Goal: Find specific page/section: Find specific page/section

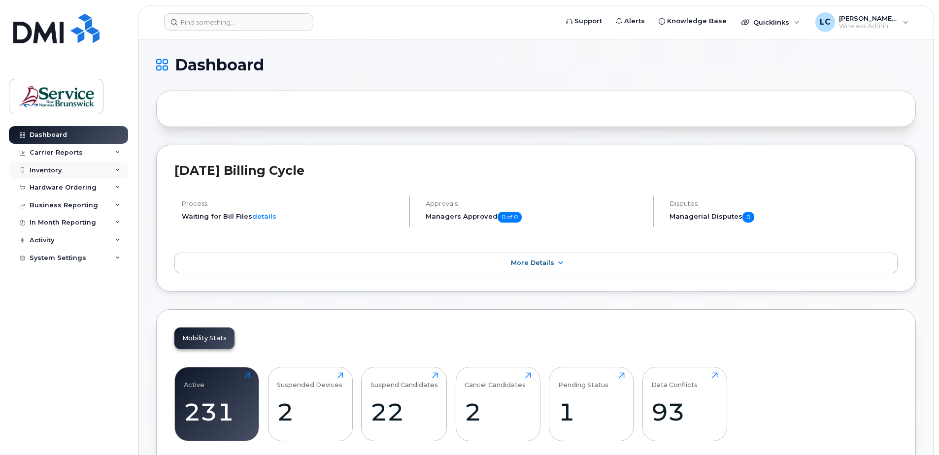
click at [75, 170] on div "Inventory" at bounding box center [68, 171] width 119 height 18
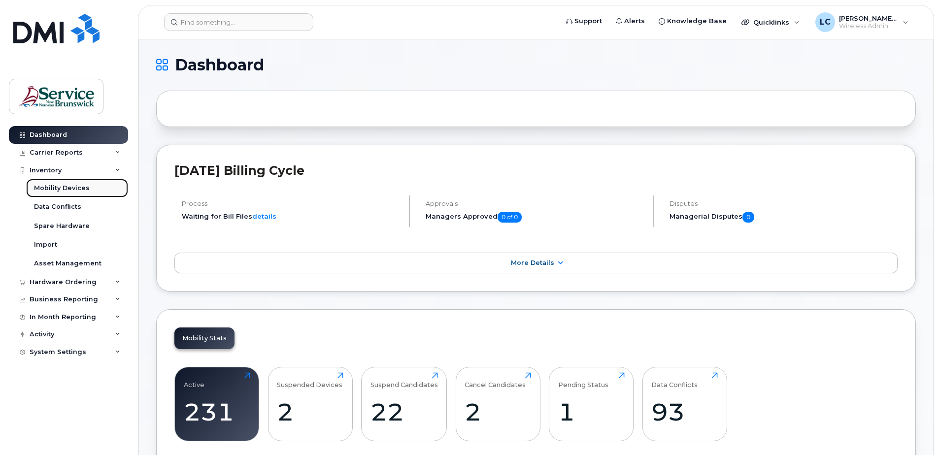
click at [72, 186] on div "Mobility Devices" at bounding box center [62, 188] width 56 height 9
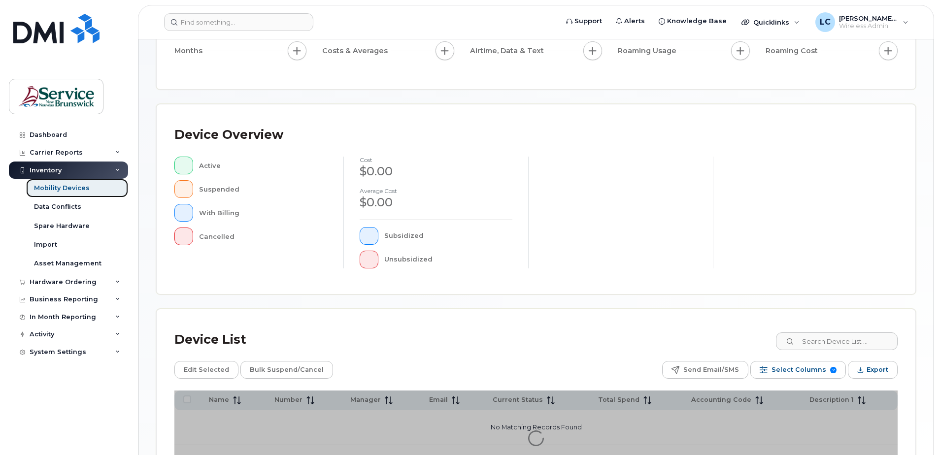
scroll to position [197, 0]
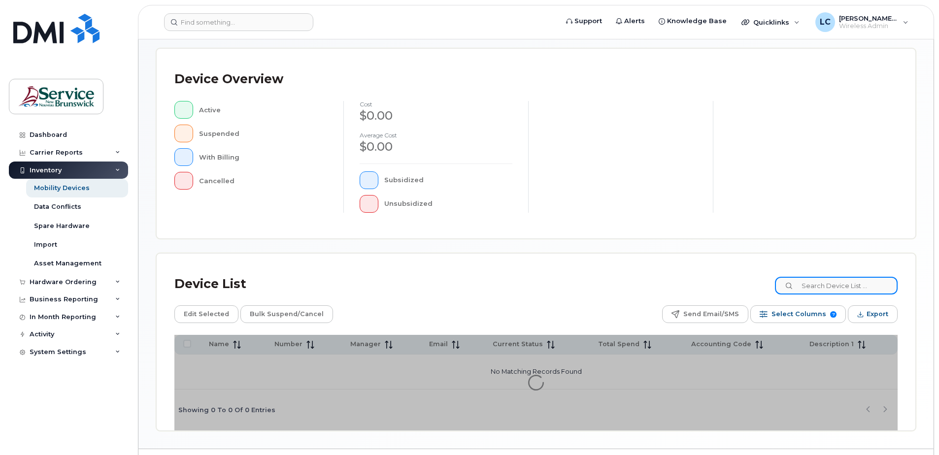
click at [848, 286] on input at bounding box center [836, 286] width 123 height 18
type input "ewart"
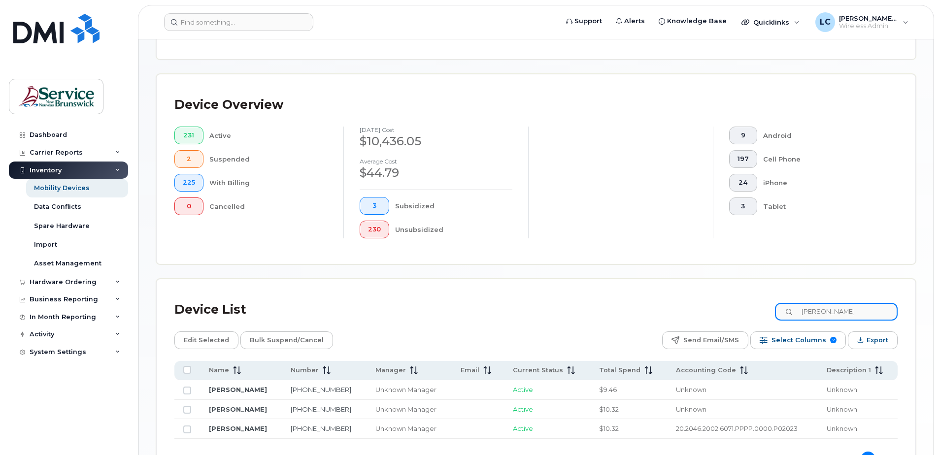
scroll to position [223, 0]
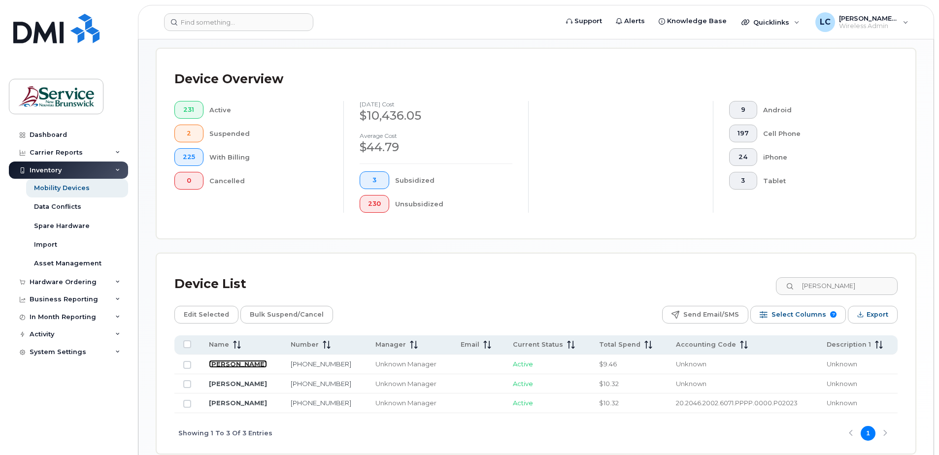
click at [219, 364] on link "[PERSON_NAME]" at bounding box center [238, 364] width 58 height 8
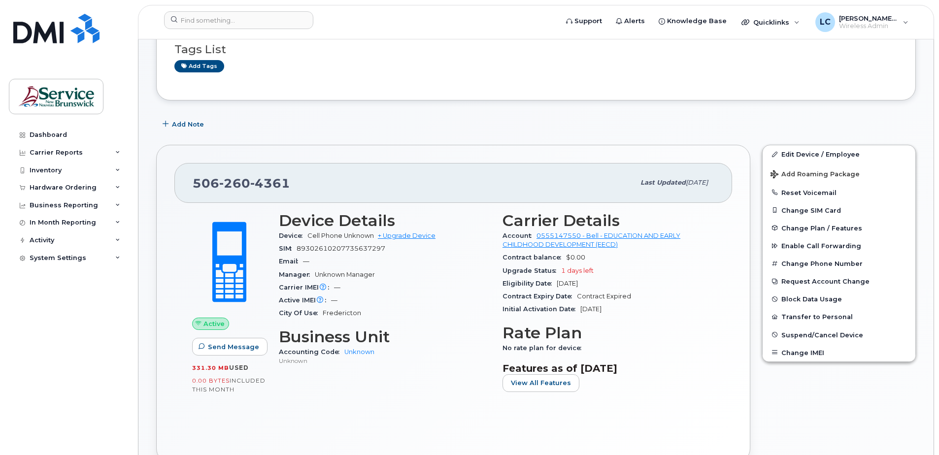
scroll to position [99, 0]
